Goal: Task Accomplishment & Management: Complete application form

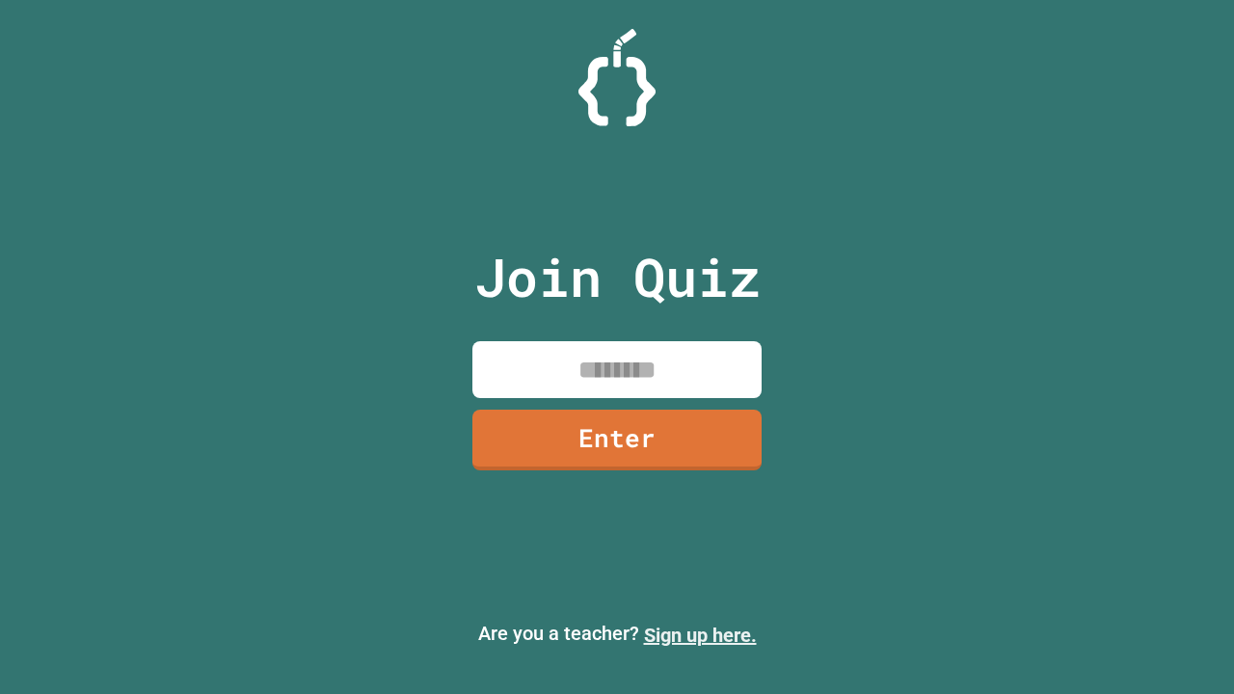
click at [700, 635] on link "Sign up here." at bounding box center [700, 635] width 113 height 23
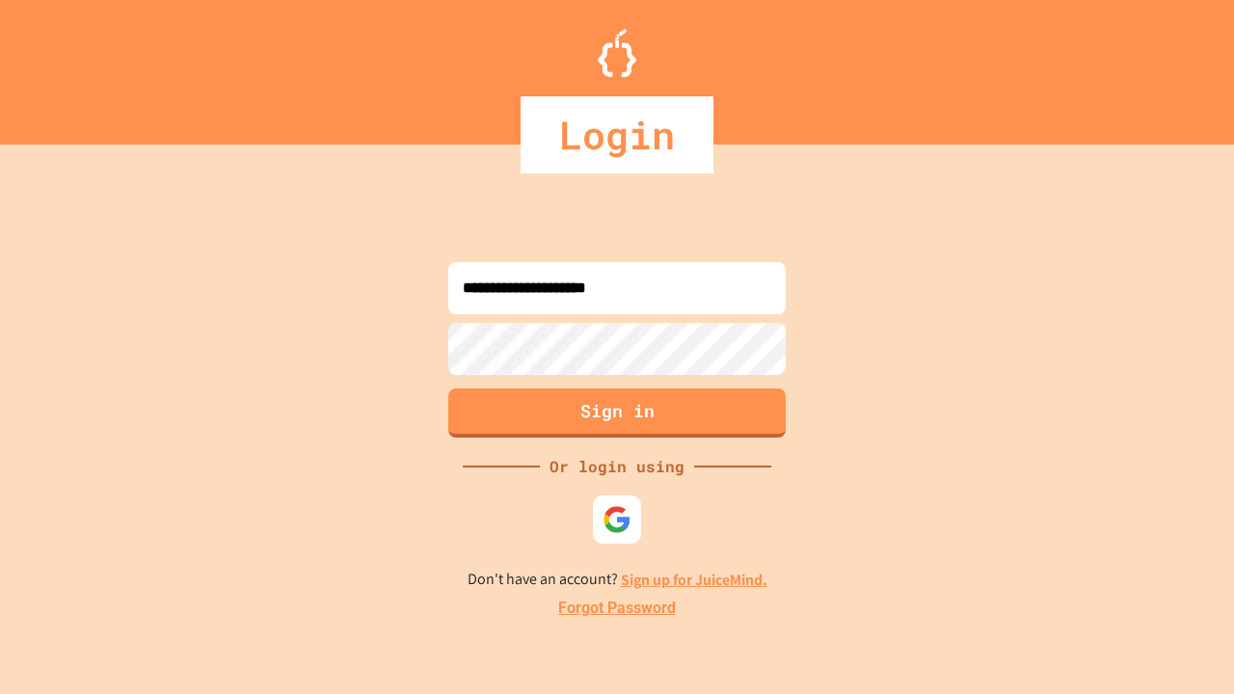
type input "**********"
